Goal: Check status: Check status

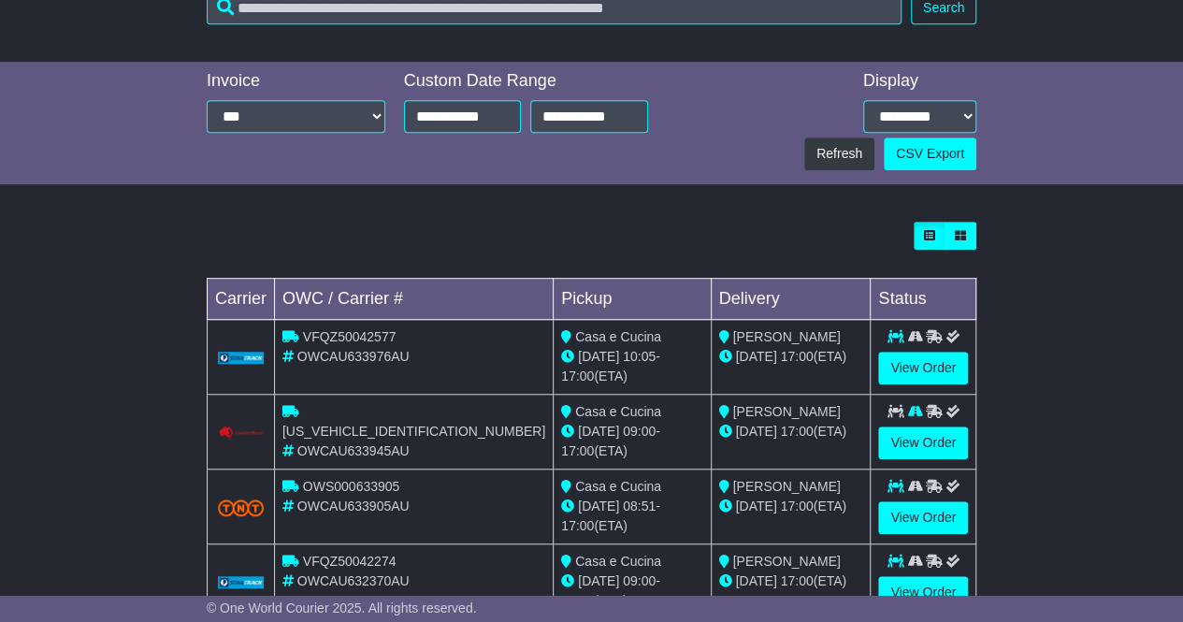
scroll to position [580, 0]
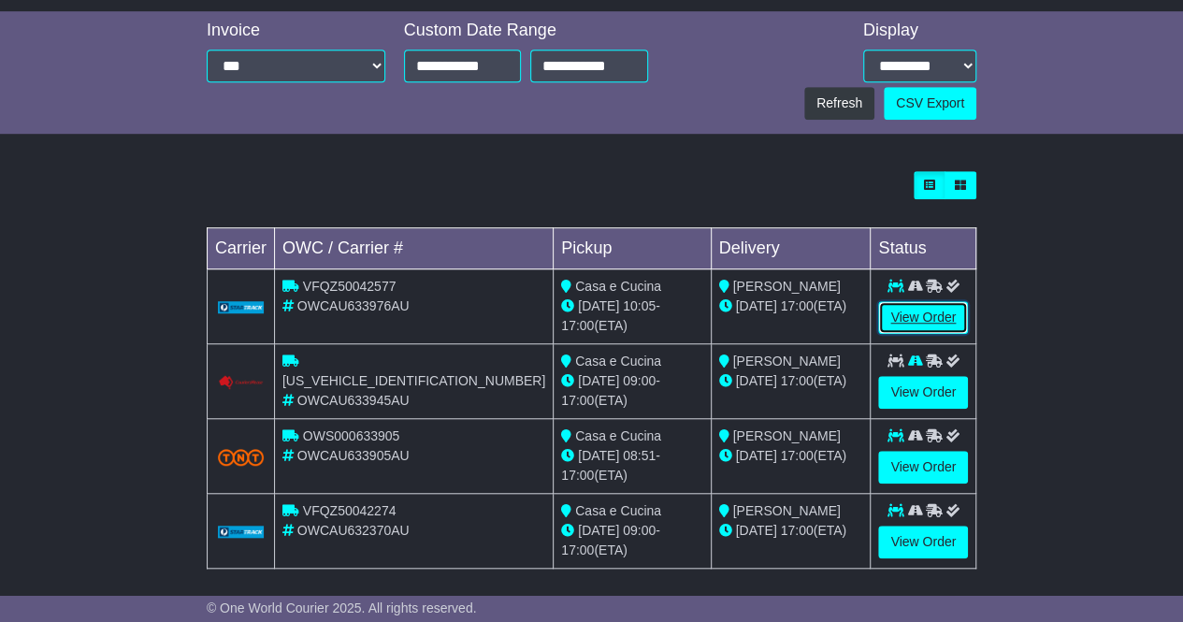
click at [925, 315] on link "View Order" at bounding box center [923, 317] width 90 height 33
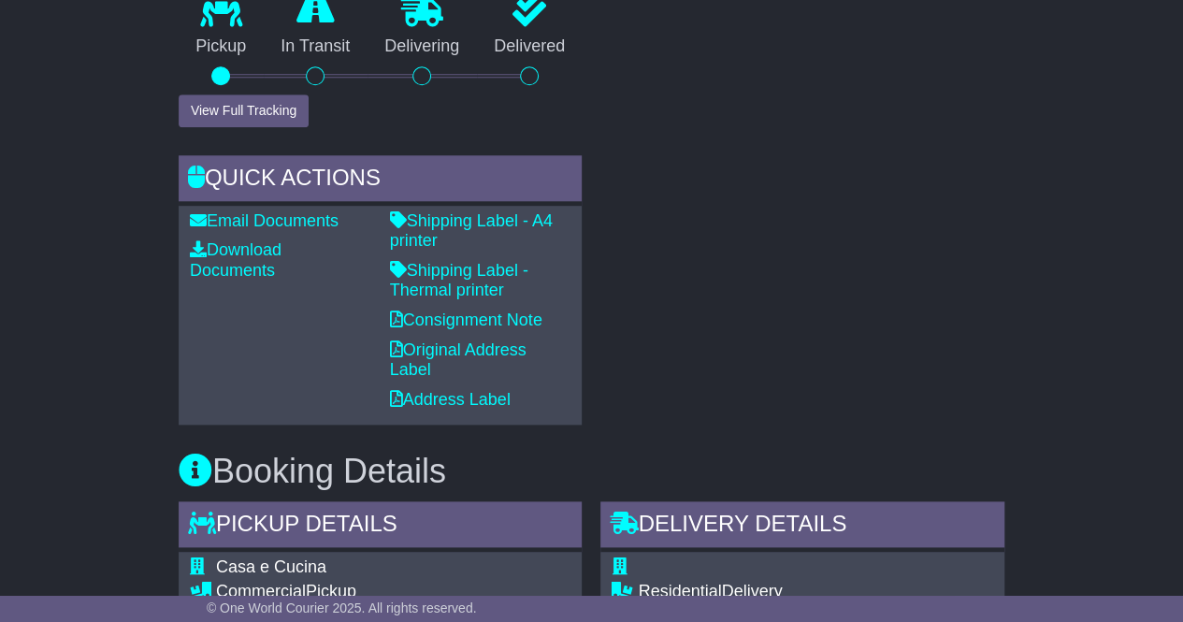
scroll to position [1028, 0]
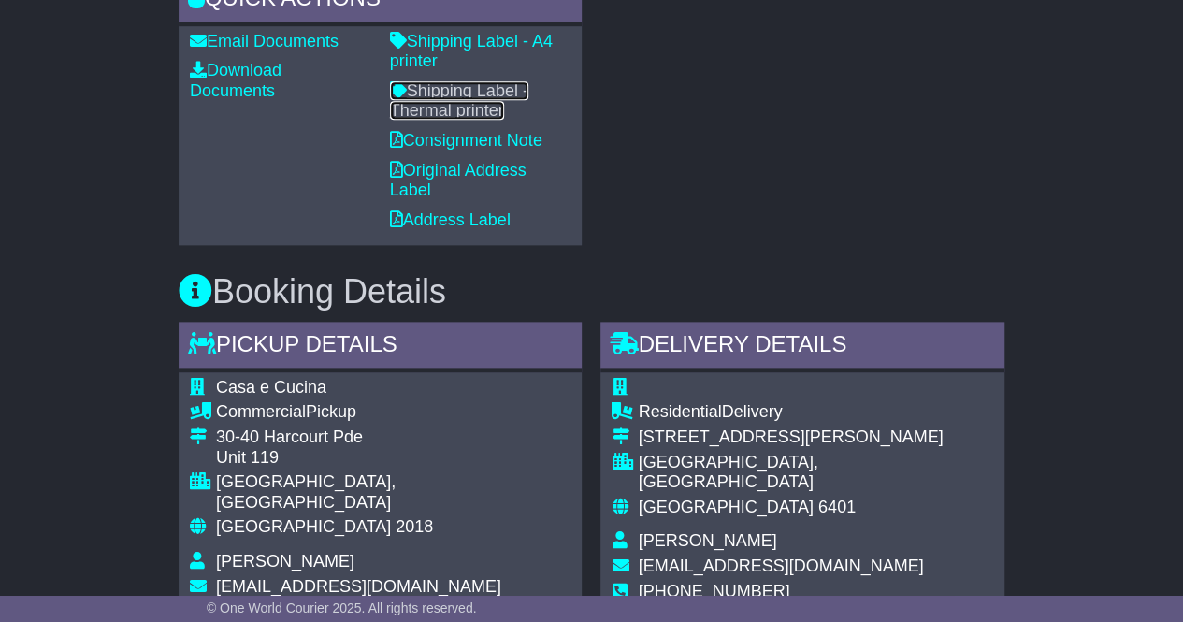
click at [469, 108] on link "Shipping Label - Thermal printer" at bounding box center [459, 100] width 138 height 39
drag, startPoint x: 497, startPoint y: 89, endPoint x: 825, endPoint y: 101, distance: 327.4
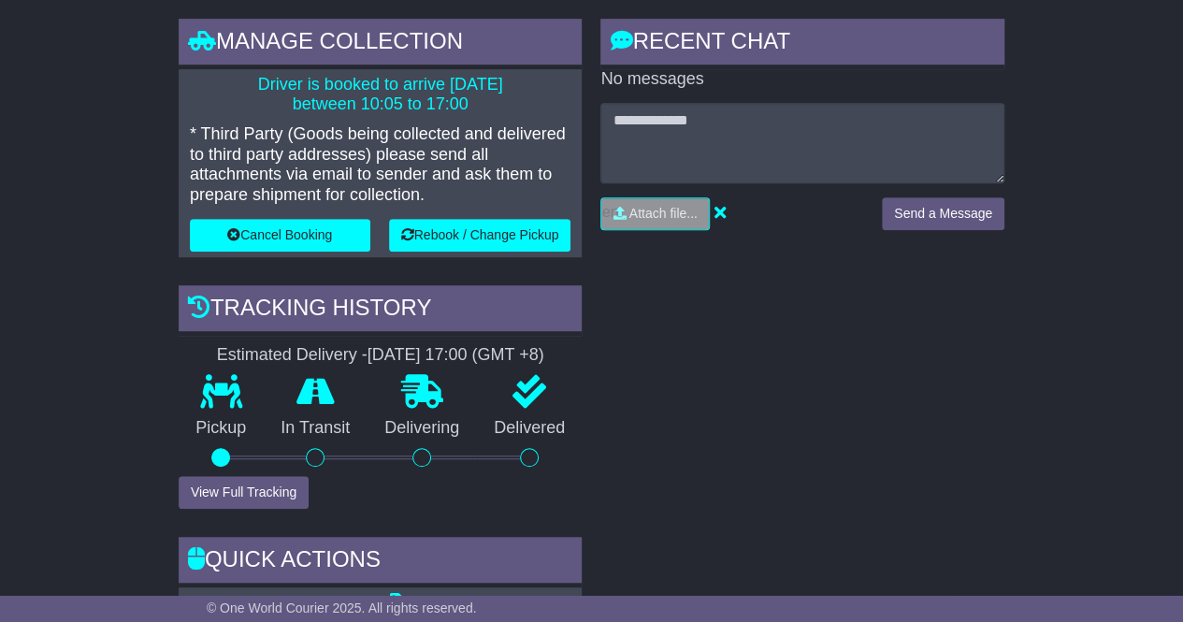
scroll to position [0, 0]
